Goal: Task Accomplishment & Management: Use online tool/utility

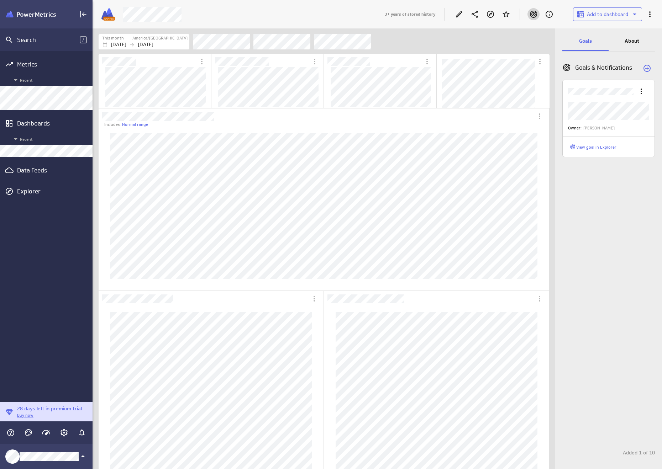
scroll to position [480, 580]
click at [39, 169] on div "Data Feeds" at bounding box center [46, 171] width 58 height 8
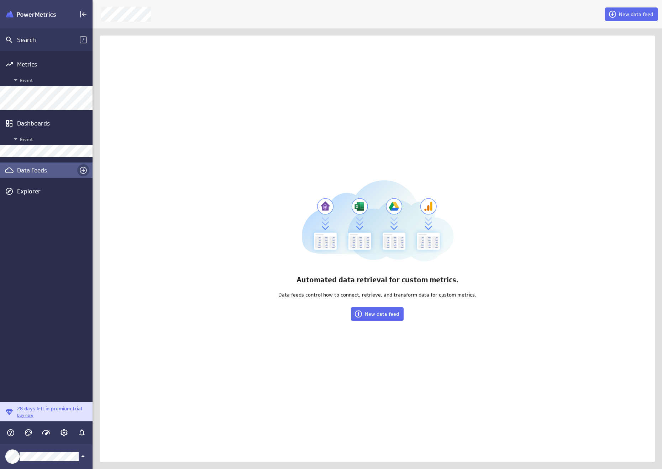
click at [85, 171] on icon "Create a data feed" at bounding box center [83, 170] width 9 height 9
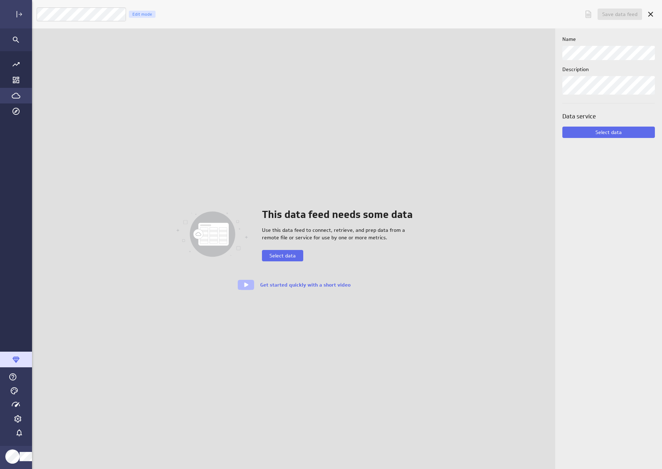
scroll to position [480, 648]
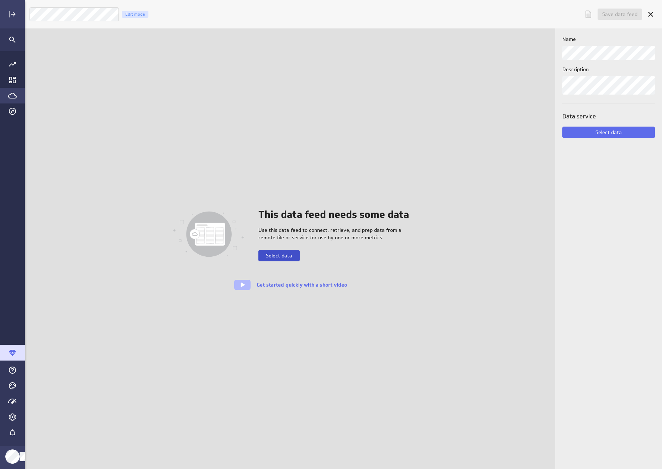
click at [278, 254] on span "Select data" at bounding box center [279, 256] width 26 height 6
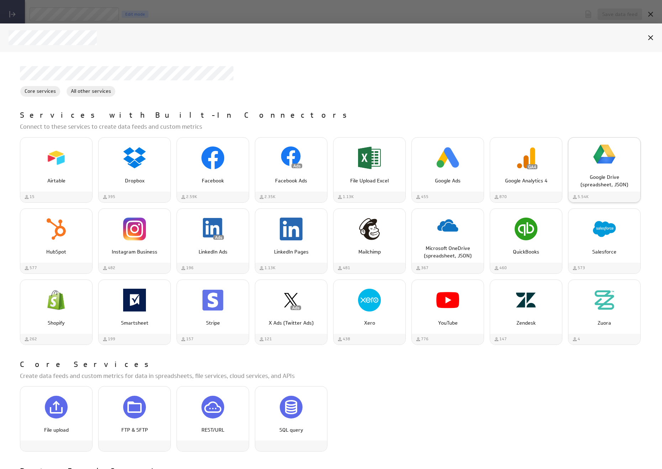
click at [591, 170] on div "Google Drive (spreadsheet, JSON)" at bounding box center [604, 178] width 72 height 21
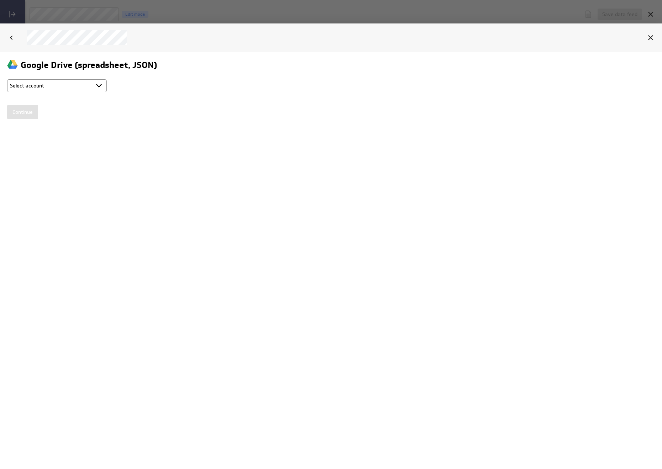
scroll to position [0, 0]
click at [66, 83] on select "Select account Peter_Aug 26, 2025 8:37 PM (GMT) + Connect new account..." at bounding box center [57, 85] width 100 height 13
select select "c5a9ffc7314a4b4d602f90038274d43a"
click at [7, 79] on select "Select account Peter_Aug 26, 2025 8:37 PM (GMT) + Connect new account..." at bounding box center [57, 85] width 100 height 13
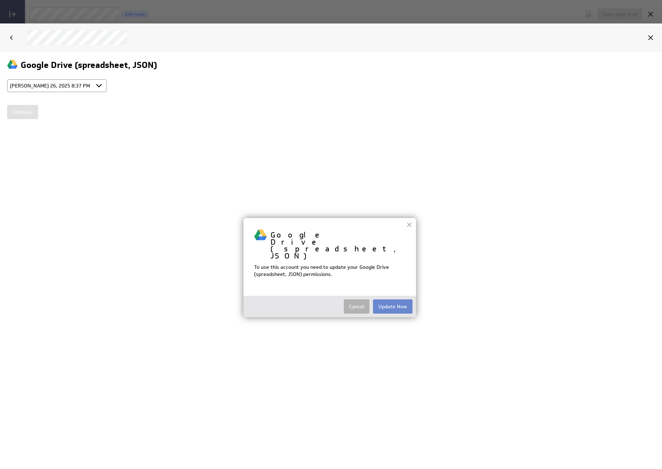
click at [390, 299] on button "Update Now" at bounding box center [393, 306] width 40 height 14
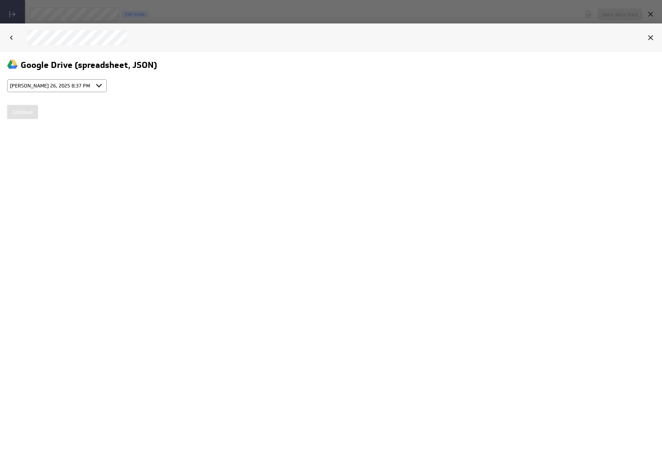
type input "Peter_Aug 26, 2025 8:37 PM (GMT)"
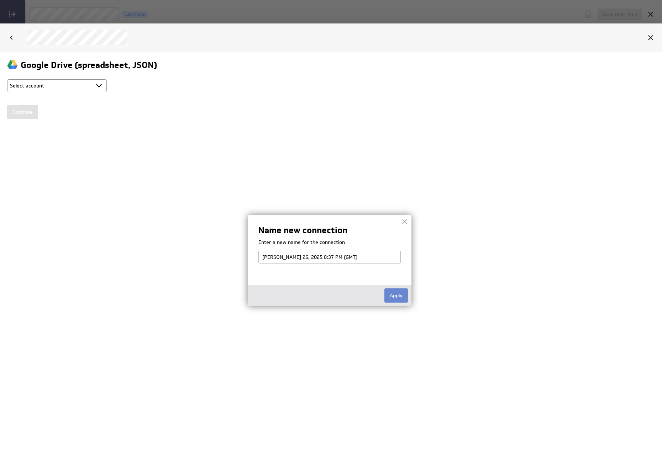
click at [398, 301] on button "Apply" at bounding box center [395, 295] width 23 height 14
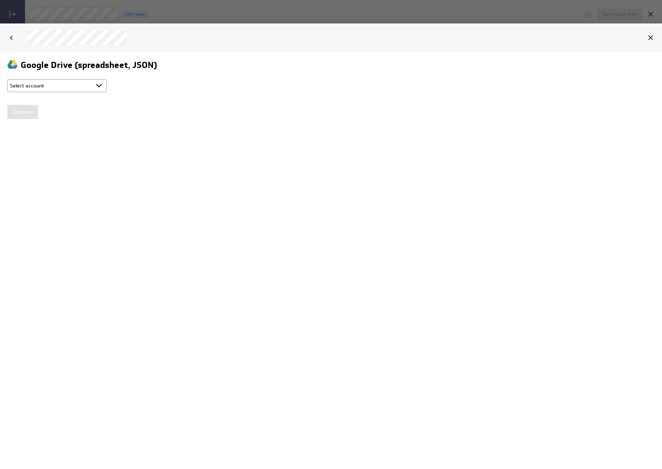
select select "c5a9ffc7314a4b4d602f90038274d43a"
click at [28, 107] on input "Continue" at bounding box center [22, 112] width 31 height 14
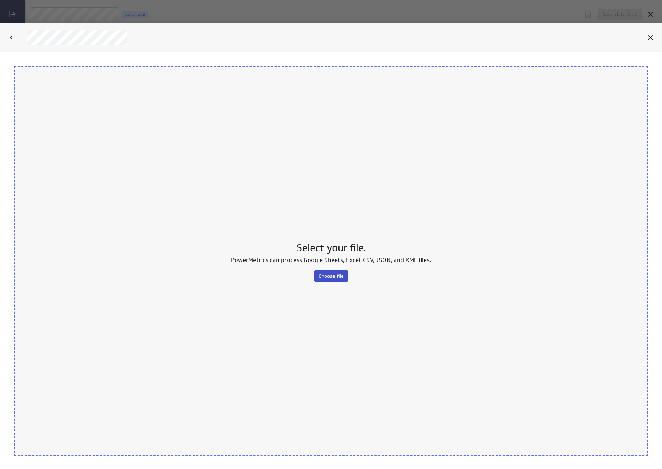
click at [319, 277] on span "Choose file" at bounding box center [331, 276] width 25 height 6
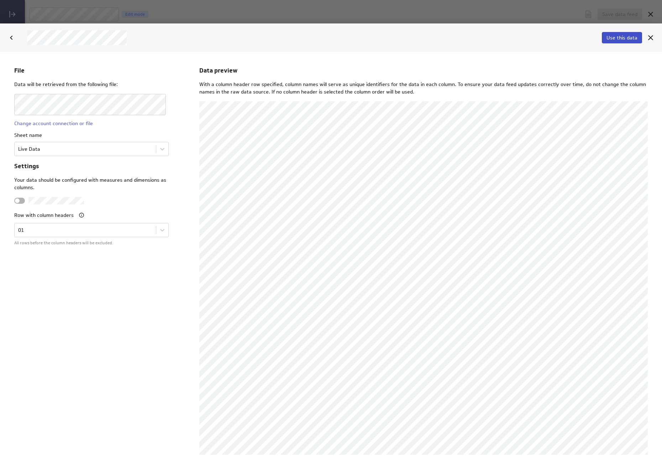
click at [613, 37] on span "Use this data" at bounding box center [621, 38] width 31 height 6
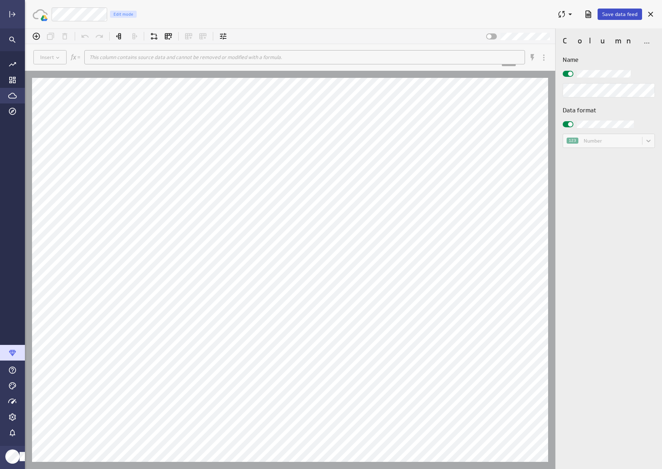
click at [629, 15] on span "Save data feed" at bounding box center [619, 14] width 35 height 6
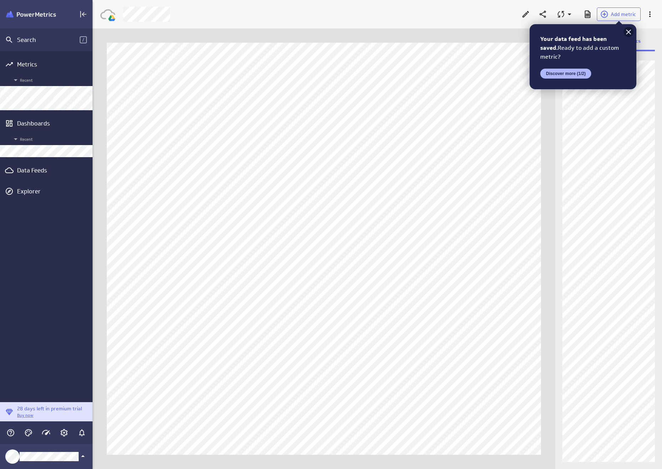
click at [631, 31] on icon at bounding box center [628, 32] width 9 height 9
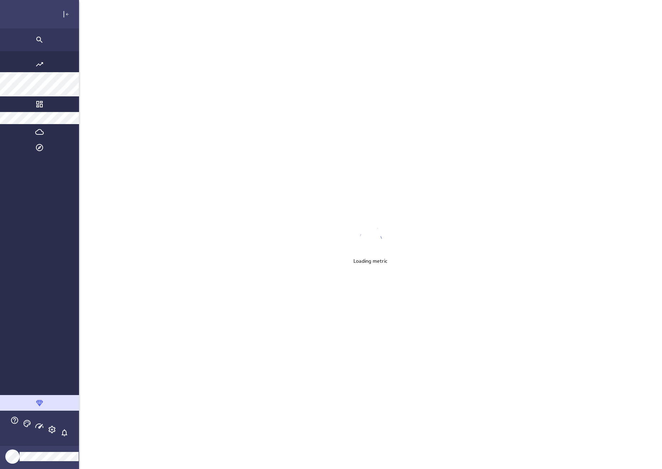
scroll to position [480, 648]
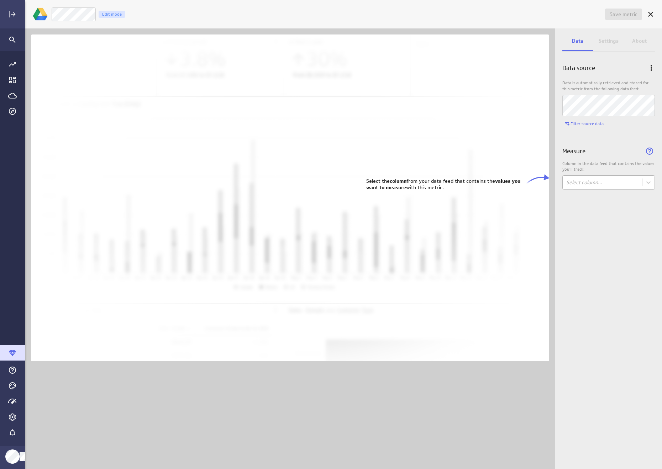
click at [589, 179] on body "Save metric Untitled Edit mode Data Settings About Data source Data is automati…" at bounding box center [331, 234] width 662 height 469
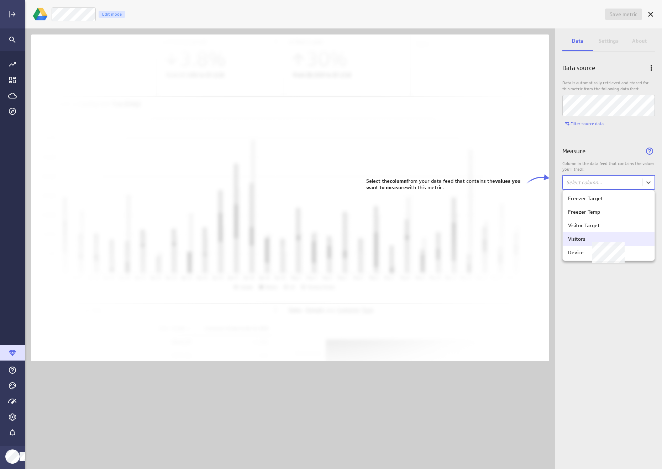
click at [588, 237] on div "Visitors" at bounding box center [608, 239] width 81 height 6
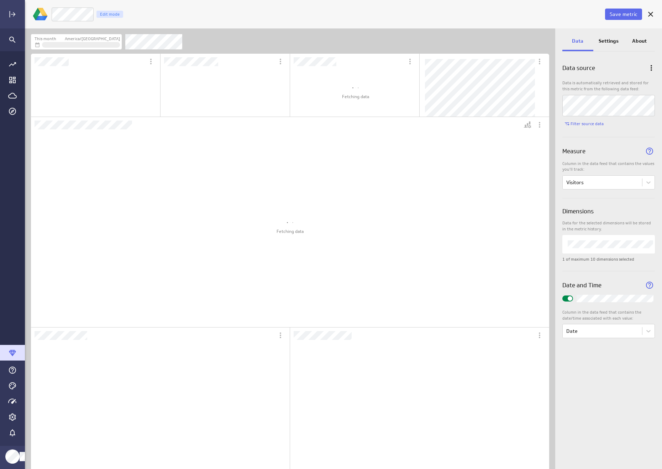
scroll to position [0, 0]
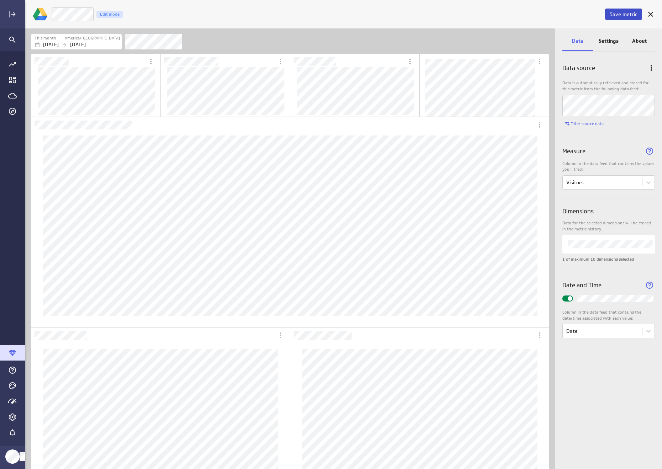
click at [617, 16] on span "Save metric" at bounding box center [624, 14] width 28 height 6
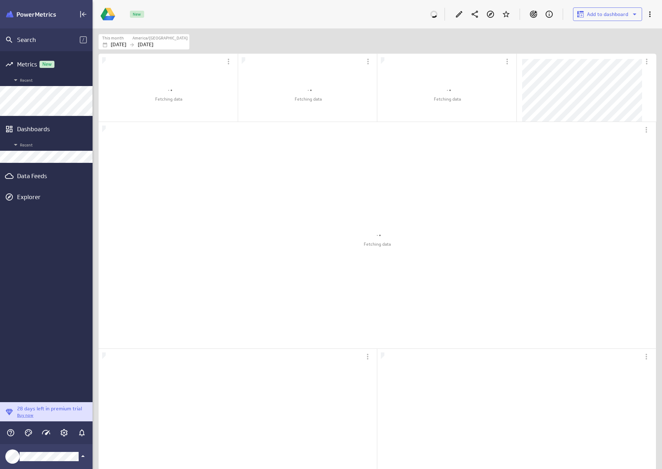
scroll to position [4, 4]
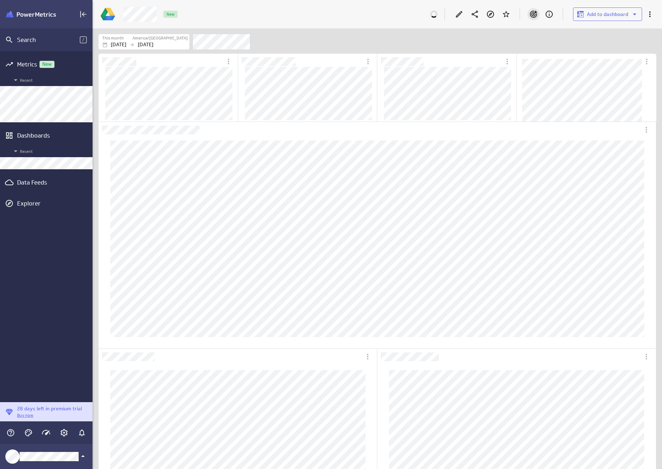
click at [532, 16] on icon "Goals" at bounding box center [533, 14] width 9 height 9
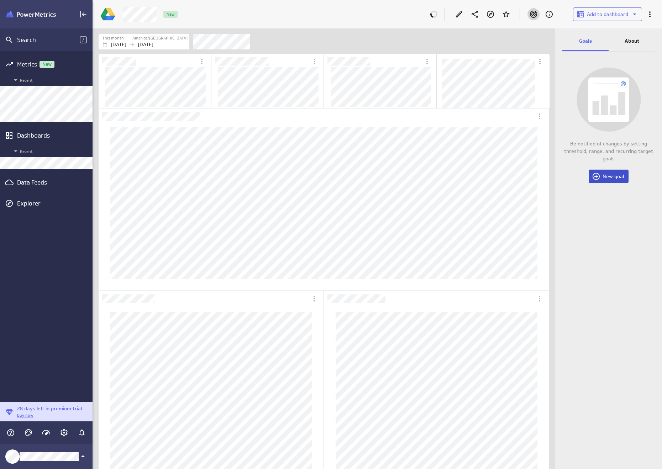
click at [614, 181] on button "New goal" at bounding box center [609, 177] width 40 height 14
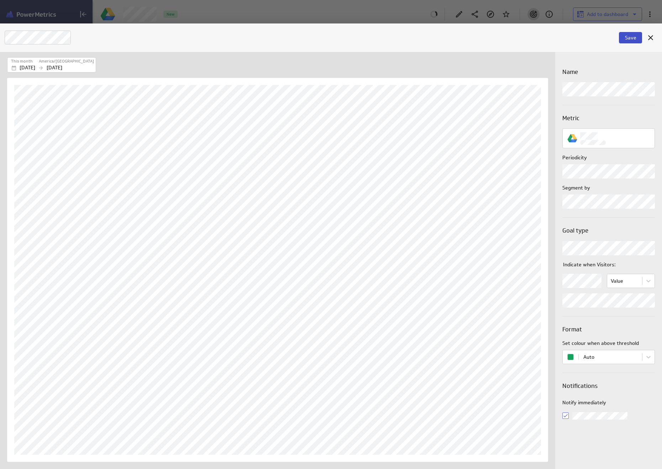
click at [624, 39] on button "Save" at bounding box center [630, 37] width 23 height 11
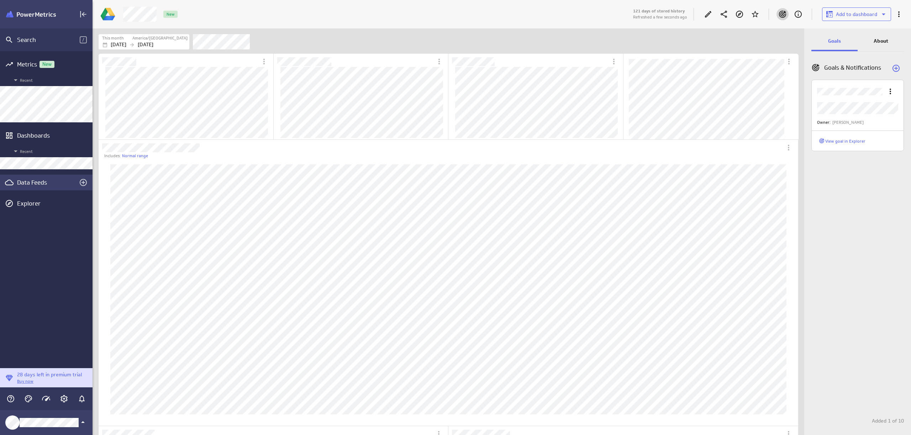
click at [37, 184] on div "Data Feeds" at bounding box center [46, 183] width 58 height 8
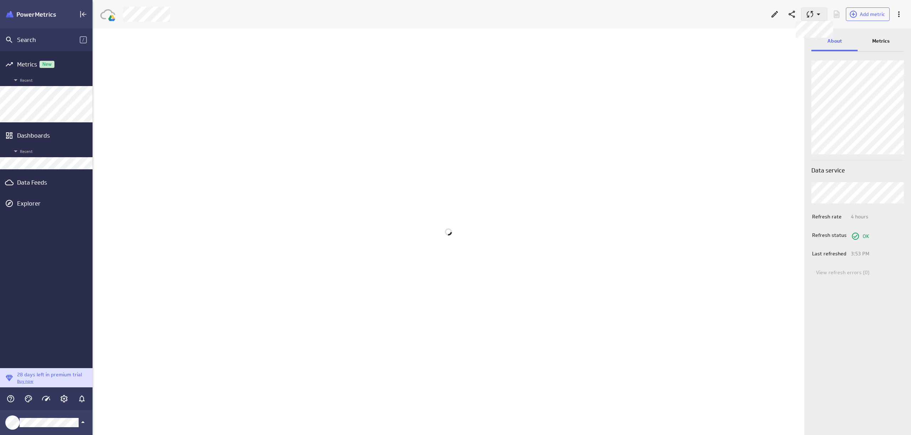
click at [819, 12] on icon at bounding box center [818, 14] width 9 height 9
click at [826, 31] on div "Queue for refresh" at bounding box center [862, 31] width 75 height 7
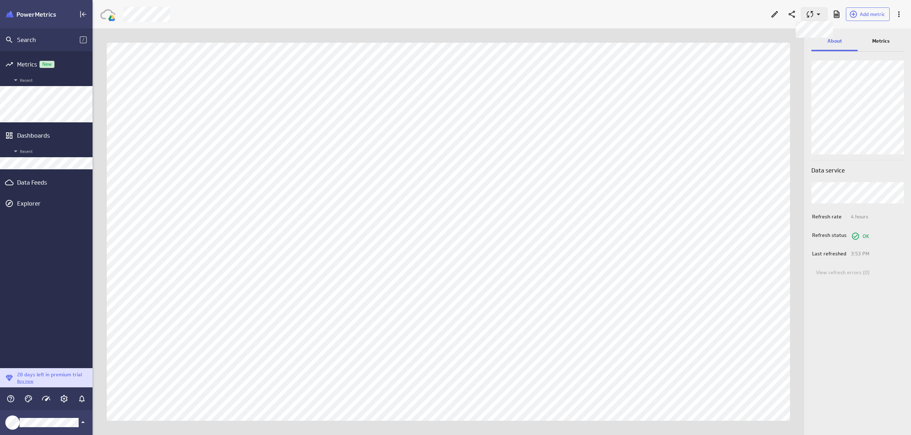
click at [819, 13] on icon at bounding box center [818, 14] width 9 height 9
click at [849, 34] on p "Queue for refresh" at bounding box center [848, 31] width 42 height 7
click at [818, 14] on icon at bounding box center [819, 15] width 4 height 2
click at [826, 32] on div "Queue for refresh" at bounding box center [862, 31] width 75 height 7
click at [813, 15] on icon at bounding box center [810, 14] width 6 height 6
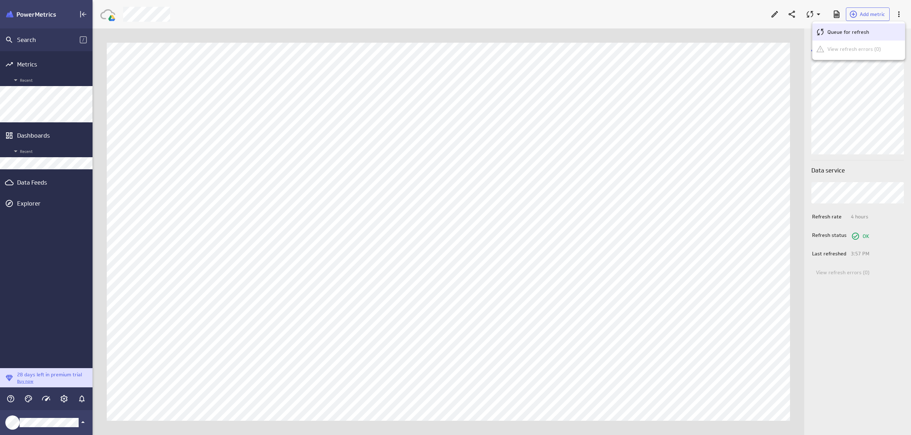
click at [820, 31] on icon "Queue for refresh" at bounding box center [820, 32] width 9 height 9
click at [813, 16] on icon at bounding box center [810, 14] width 9 height 9
click at [832, 33] on p "Queue for refresh" at bounding box center [848, 31] width 42 height 7
click at [815, 13] on icon at bounding box center [818, 14] width 9 height 9
click at [831, 34] on p "Queue for refresh" at bounding box center [848, 31] width 42 height 7
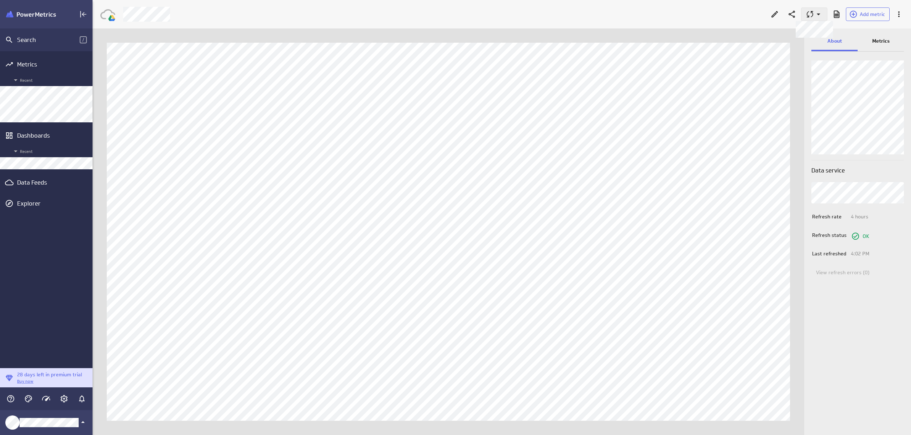
click at [809, 12] on icon at bounding box center [810, 14] width 9 height 9
click at [836, 34] on p "Queue for refresh" at bounding box center [848, 31] width 42 height 7
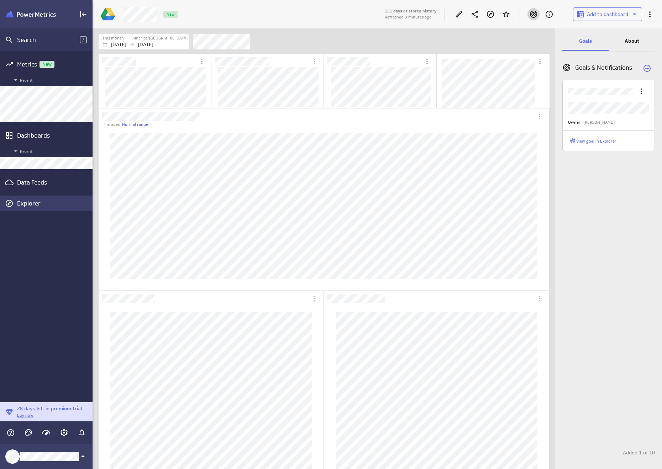
click at [33, 202] on div "Explorer" at bounding box center [54, 204] width 74 height 8
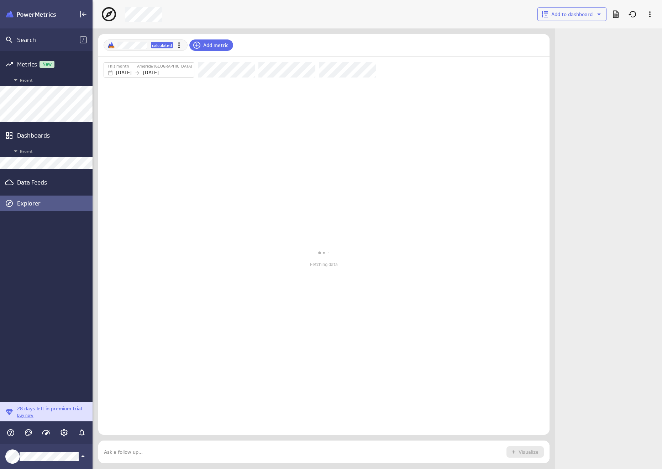
scroll to position [34, 462]
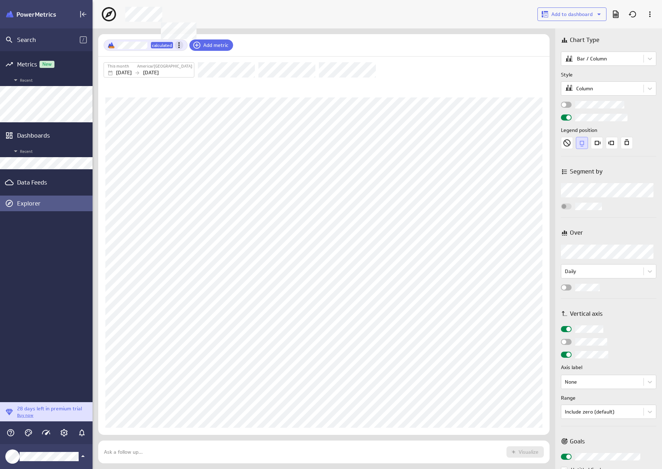
click at [178, 48] on icon "Metric actions" at bounding box center [179, 45] width 9 height 9
click at [199, 136] on div "Remove" at bounding box center [208, 140] width 71 height 17
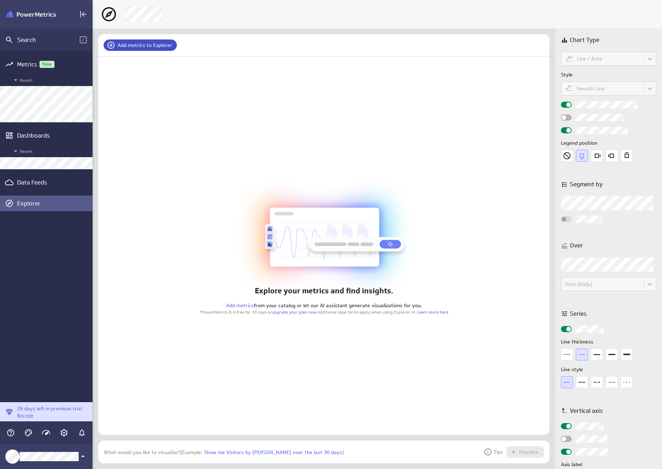
click at [138, 44] on span "Add metrics to Explorer" at bounding box center [144, 45] width 55 height 6
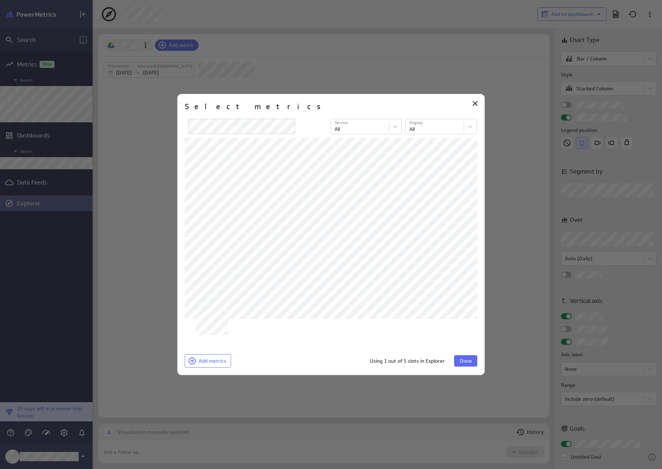
scroll to position [4, 4]
click at [462, 359] on span "Done" at bounding box center [466, 361] width 12 height 6
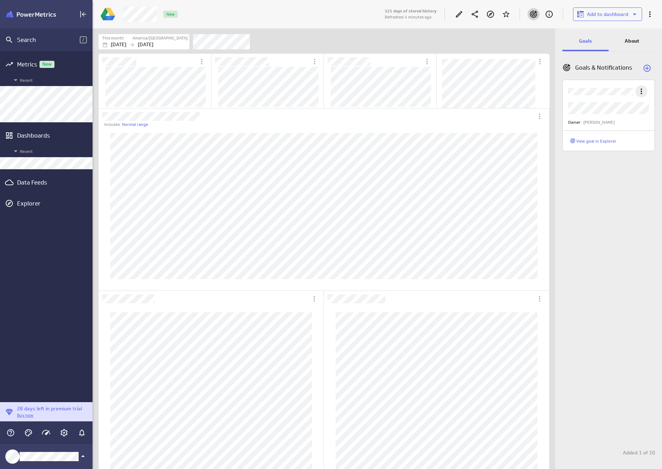
click at [642, 92] on icon "More actions" at bounding box center [641, 91] width 9 height 9
click at [631, 107] on p "Edit" at bounding box center [632, 110] width 9 height 7
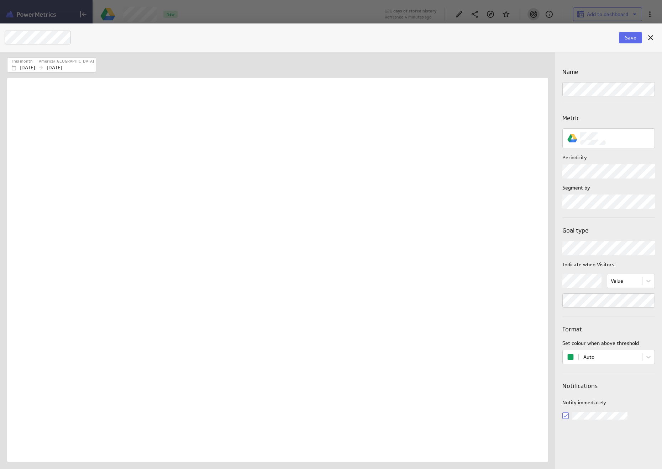
scroll to position [381, 538]
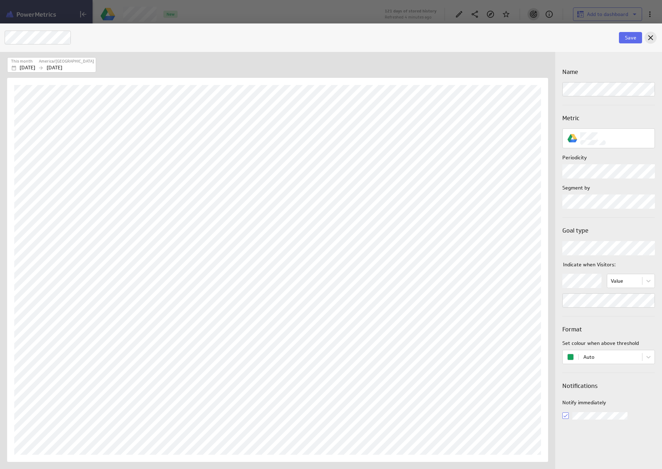
click at [648, 38] on icon "Cancel" at bounding box center [650, 37] width 9 height 9
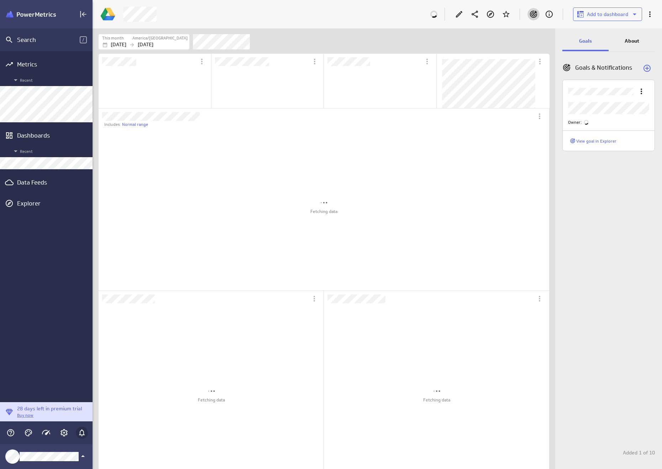
scroll to position [446, 462]
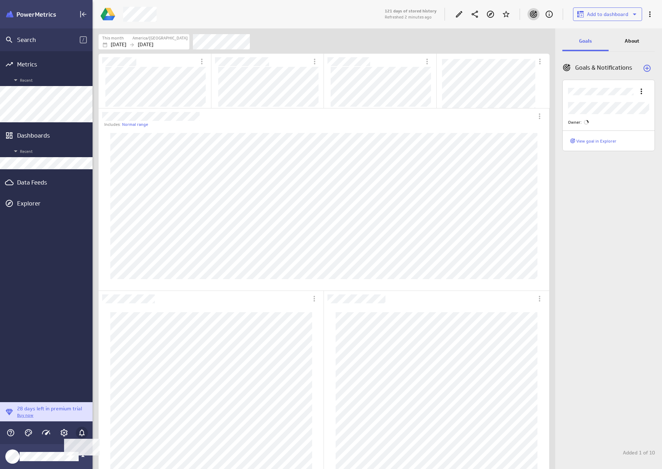
click at [81, 435] on icon "Main Menu" at bounding box center [82, 433] width 9 height 9
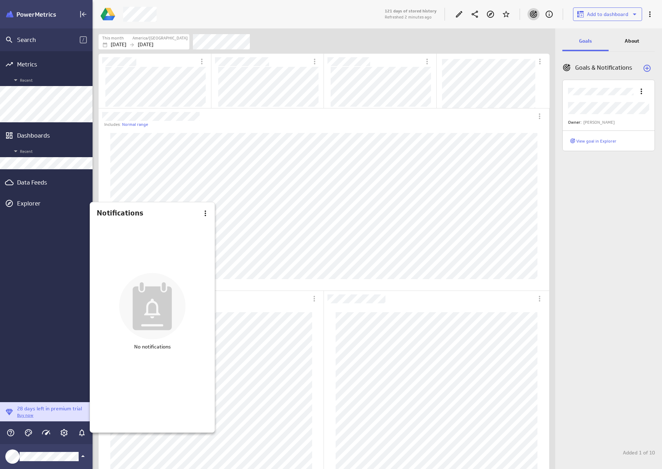
click at [225, 433] on div at bounding box center [331, 234] width 662 height 469
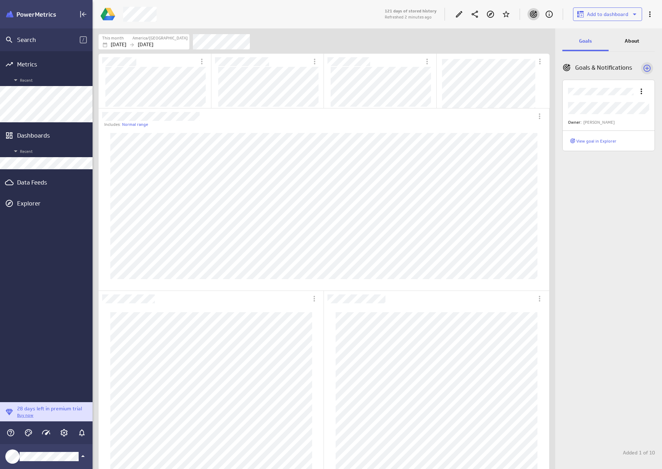
click at [647, 69] on icon "New goal" at bounding box center [647, 68] width 9 height 9
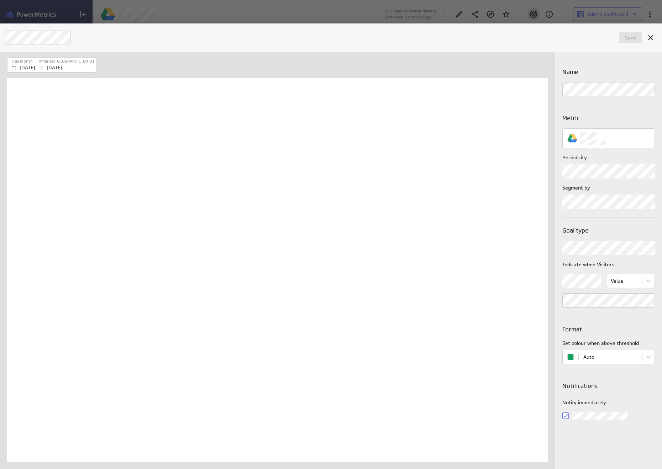
scroll to position [381, 538]
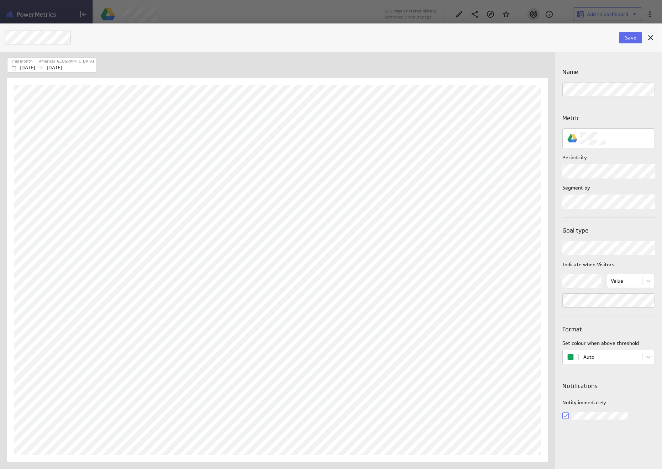
click at [623, 389] on h3 "Notifications" at bounding box center [608, 386] width 93 height 9
click at [627, 37] on span "Save" at bounding box center [630, 38] width 11 height 6
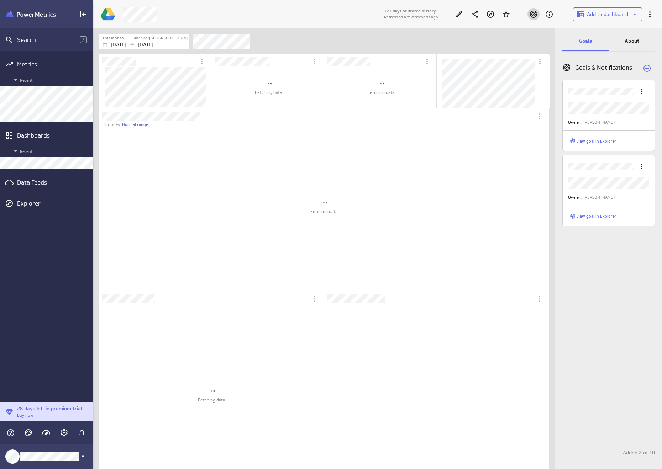
scroll to position [0, 0]
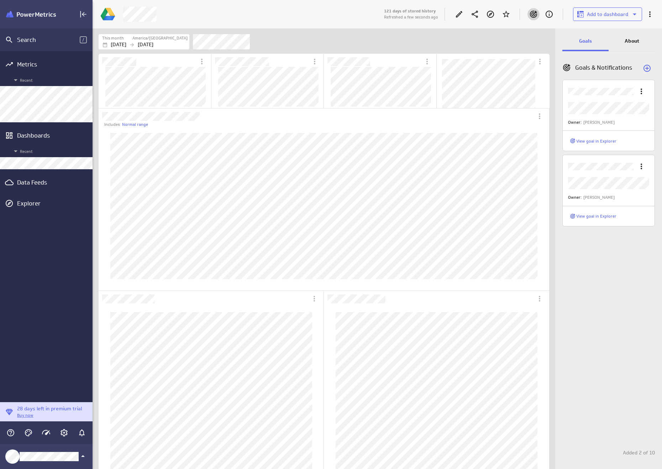
click at [578, 291] on div "Goals & Notifications Owner: Peter Matthews View goal in Explorer Owner: Peter …" at bounding box center [608, 262] width 107 height 414
click at [146, 111] on div "Dashboard Widget" at bounding box center [298, 117] width 399 height 16
click at [157, 151] on p "Device" at bounding box center [158, 149] width 16 height 7
click at [152, 130] on p "None" at bounding box center [156, 131] width 12 height 7
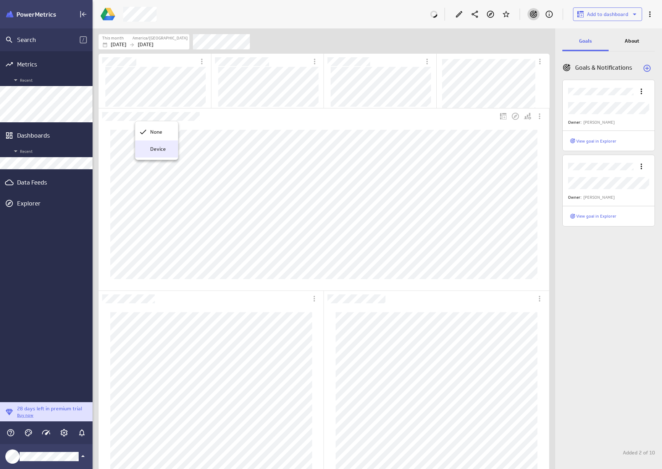
click at [156, 154] on div "Device" at bounding box center [156, 149] width 43 height 17
click at [152, 132] on p "None" at bounding box center [156, 131] width 12 height 7
click at [598, 313] on div "Goals & Notifications Owner: Peter Matthews View goal in Explorer Owner: Peter …" at bounding box center [608, 262] width 107 height 414
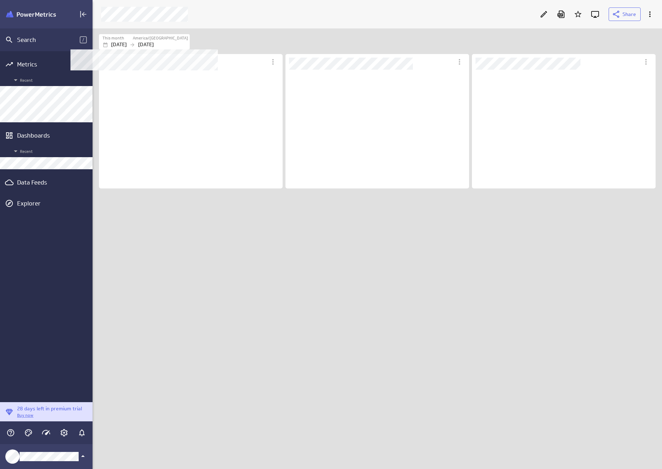
scroll to position [119, 184]
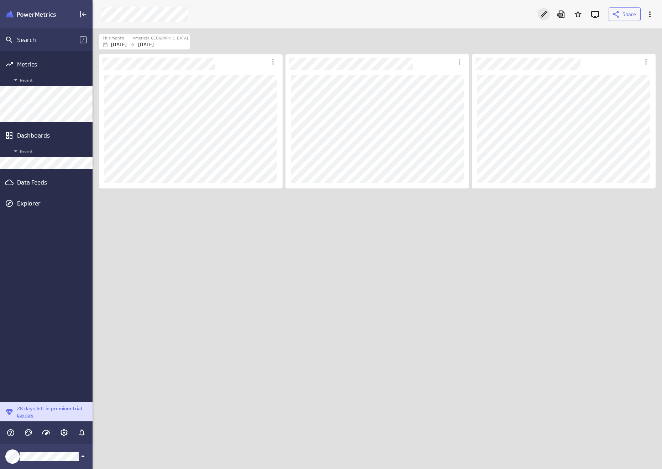
click at [546, 15] on icon "Edit" at bounding box center [543, 14] width 9 height 9
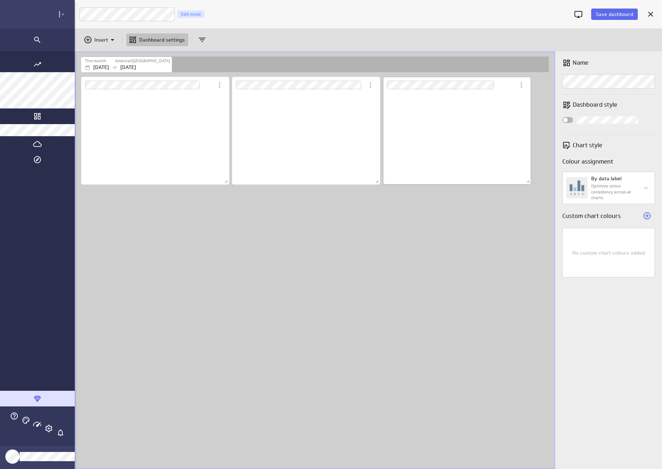
scroll to position [92, 148]
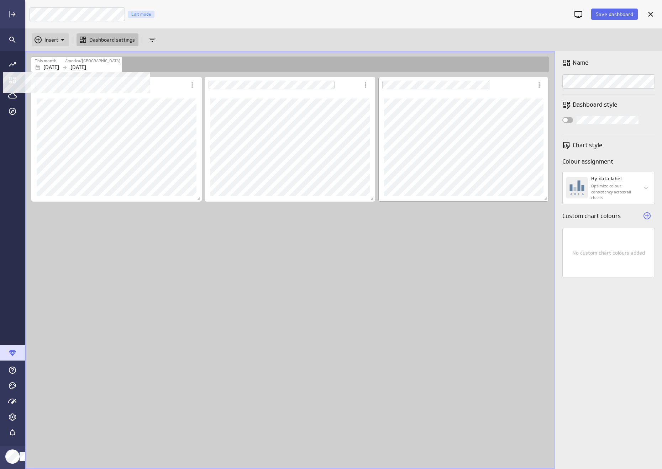
click at [54, 36] on p "Insert" at bounding box center [51, 39] width 14 height 7
click at [59, 54] on p "Metrics" at bounding box center [55, 57] width 17 height 7
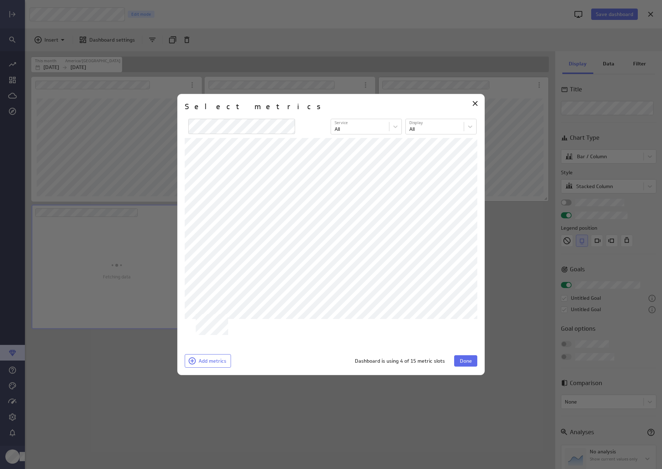
click at [460, 362] on span "Done" at bounding box center [466, 361] width 12 height 6
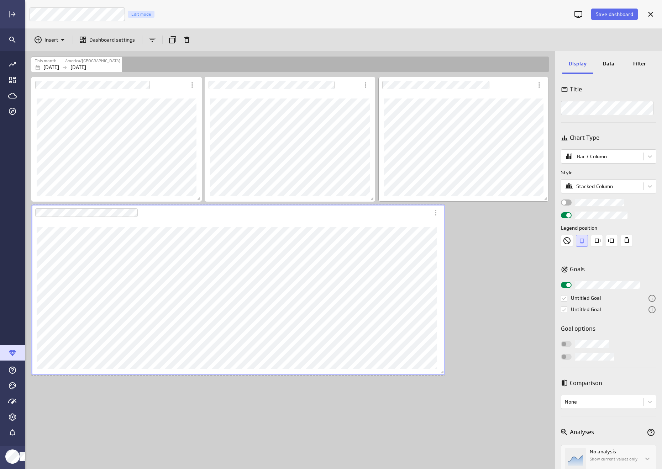
drag, startPoint x: 285, startPoint y: 336, endPoint x: 444, endPoint y: 374, distance: 163.6
click at [444, 374] on span "Dashboard content with 4 widgets" at bounding box center [442, 373] width 7 height 7
click at [622, 17] on button "Save dashboard" at bounding box center [614, 14] width 47 height 11
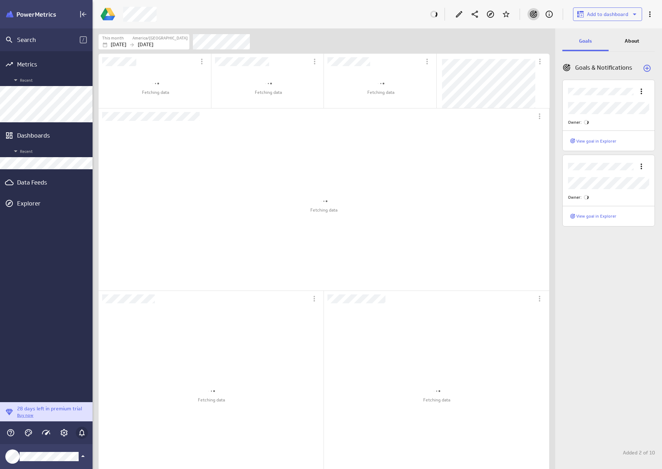
click at [83, 433] on icon "Notifications" at bounding box center [82, 433] width 9 height 9
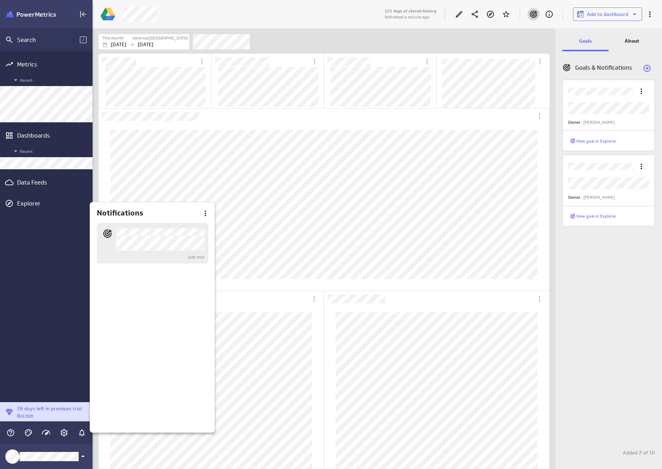
click at [251, 419] on div at bounding box center [331, 234] width 662 height 469
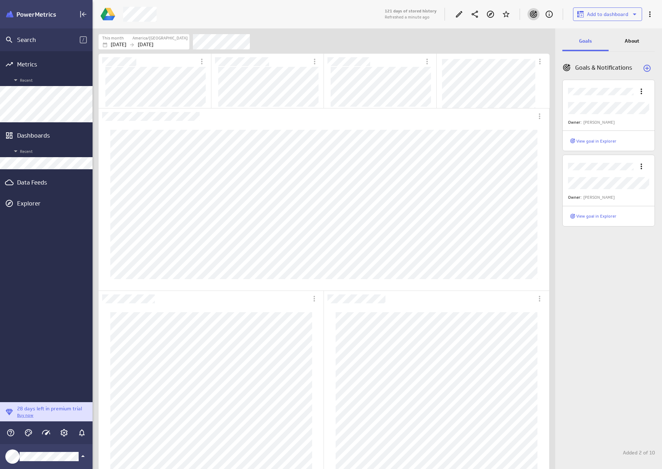
click at [39, 192] on div "Metrics Recent Dashboards Recent Data Feeds Explorer" at bounding box center [46, 226] width 93 height 351
click at [32, 203] on div "Explorer" at bounding box center [54, 204] width 74 height 8
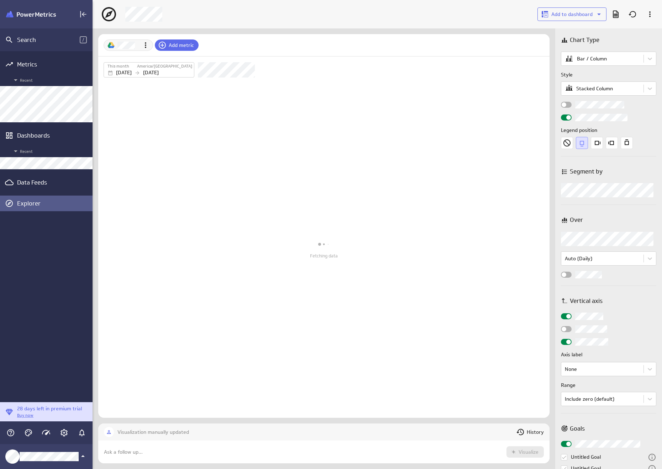
scroll to position [51, 462]
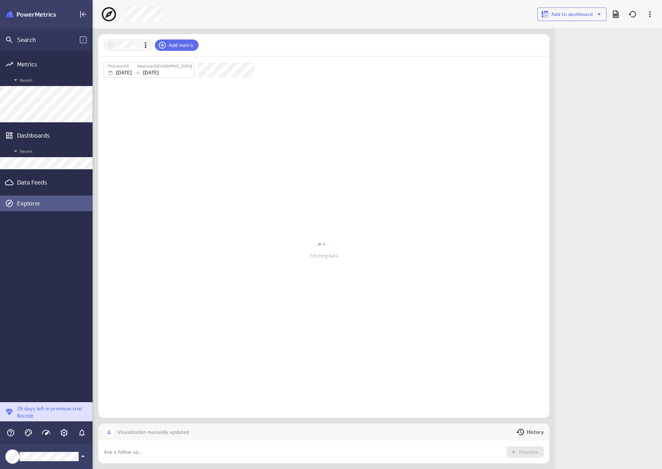
scroll to position [480, 580]
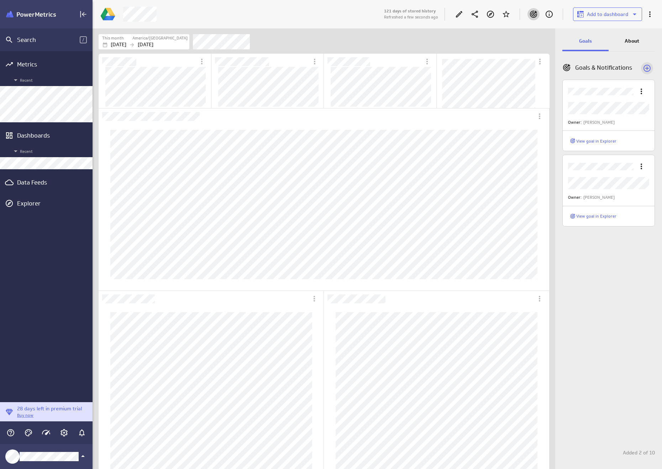
click at [646, 69] on icon "New goal" at bounding box center [647, 68] width 9 height 9
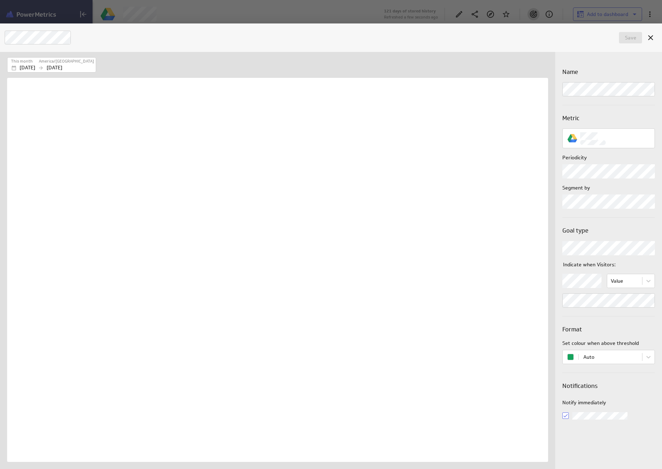
scroll to position [4, 4]
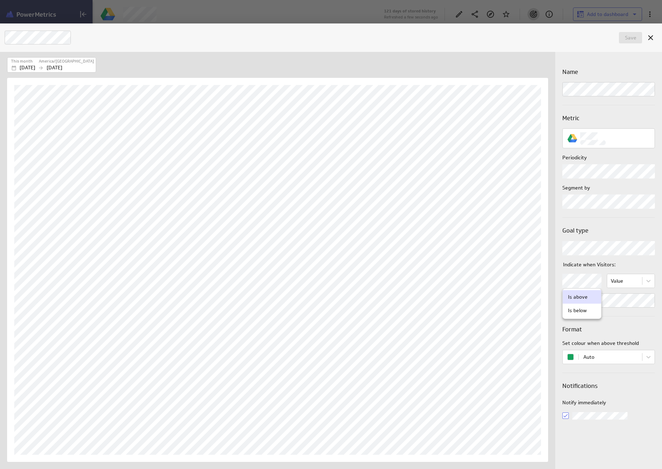
click at [591, 282] on body "Search / Metrics Recent Dashboards Recent Data Feeds Explorer 28 days left in p…" at bounding box center [331, 234] width 662 height 469
click at [584, 309] on div "Is below" at bounding box center [577, 310] width 19 height 6
click at [632, 38] on span "Save" at bounding box center [630, 38] width 11 height 6
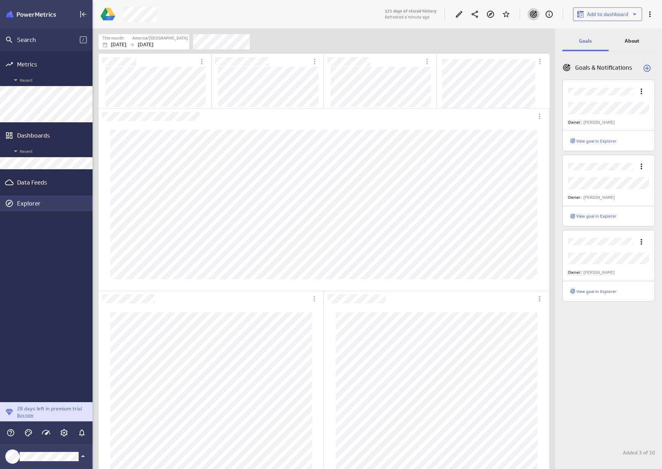
click at [32, 202] on div "Explorer" at bounding box center [54, 204] width 74 height 8
